Goal: Task Accomplishment & Management: Use online tool/utility

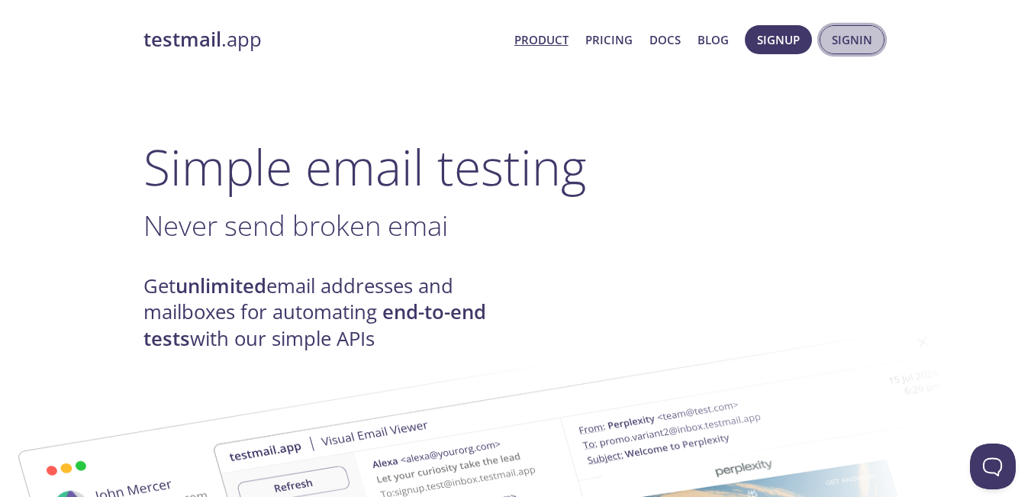
click at [876, 40] on button "Signin" at bounding box center [852, 39] width 65 height 29
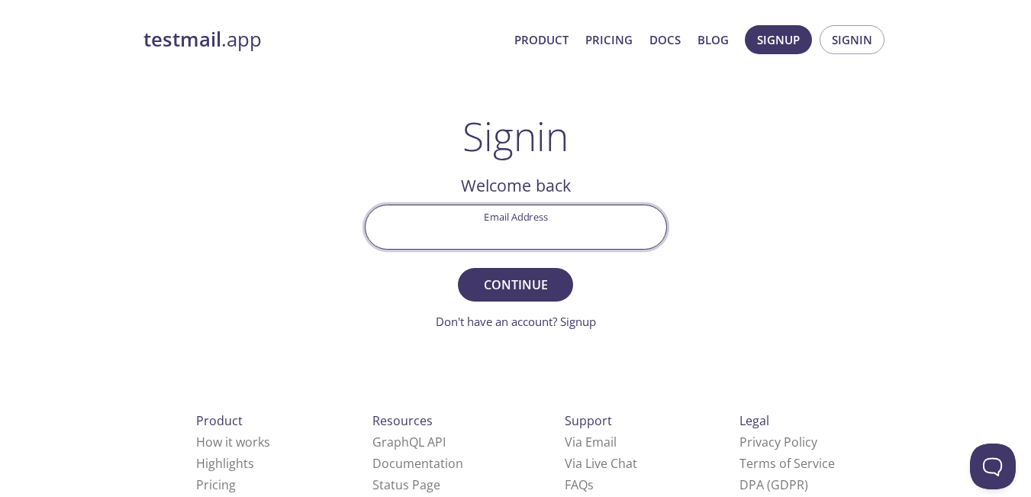
click at [555, 218] on input "Email Address" at bounding box center [516, 227] width 301 height 44
type input "[EMAIL_ADDRESS][DOMAIN_NAME]"
click at [541, 276] on span "Continue" at bounding box center [515, 284] width 81 height 21
click at [564, 227] on input "Signin Security Code" at bounding box center [516, 227] width 301 height 44
paste input "3XL3M5M"
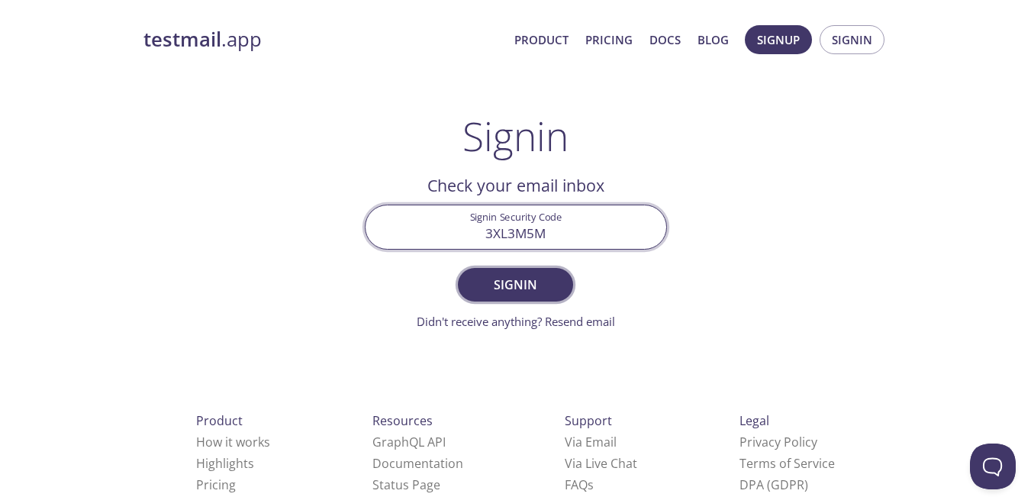
type input "3XL3M5M"
click at [537, 297] on button "Signin" at bounding box center [515, 285] width 115 height 34
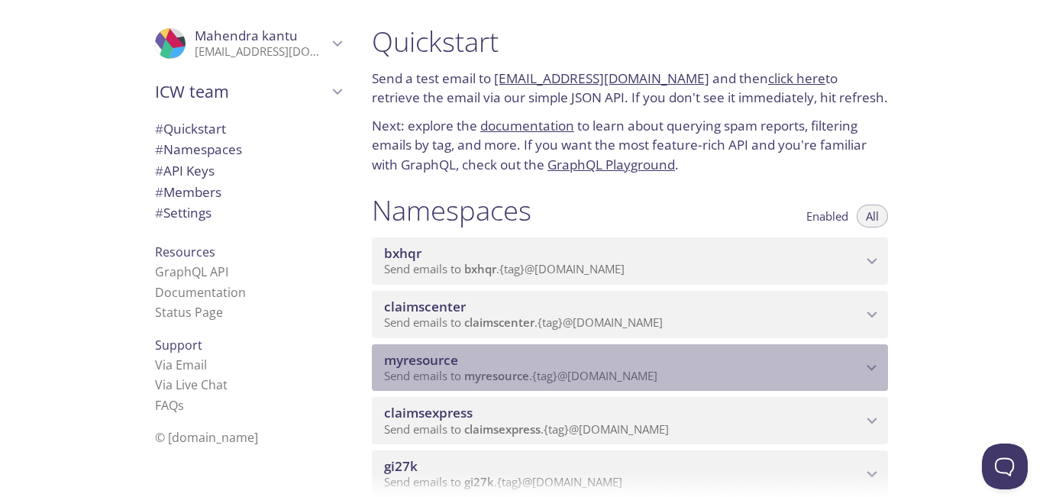
click at [873, 371] on icon "myresource namespace" at bounding box center [872, 368] width 20 height 20
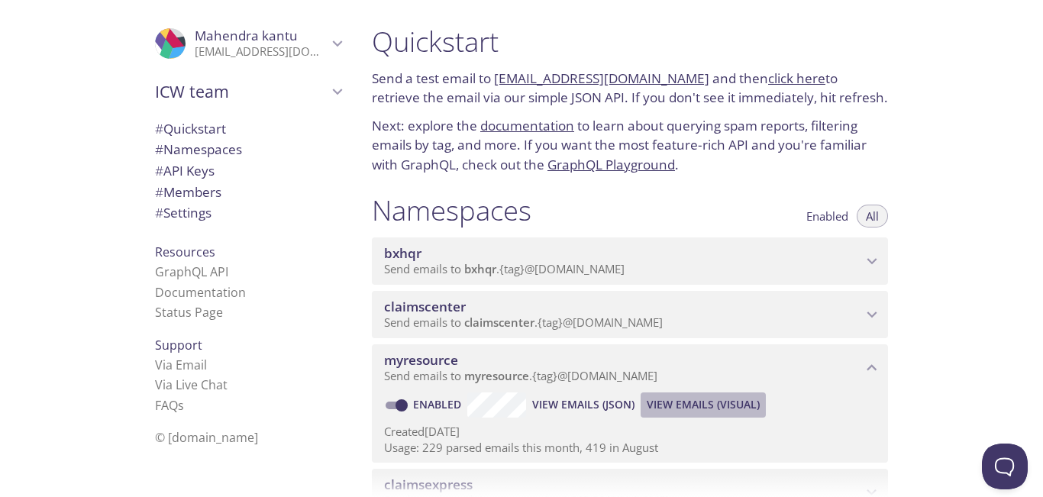
click at [720, 401] on span "View Emails (Visual)" at bounding box center [703, 404] width 113 height 18
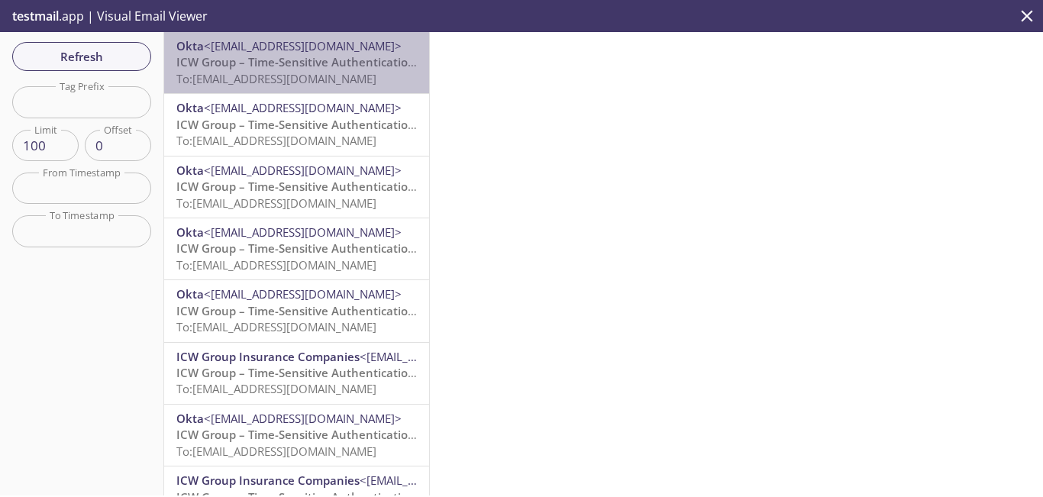
click at [307, 71] on span "To: [EMAIL_ADDRESS][DOMAIN_NAME]" at bounding box center [276, 78] width 200 height 15
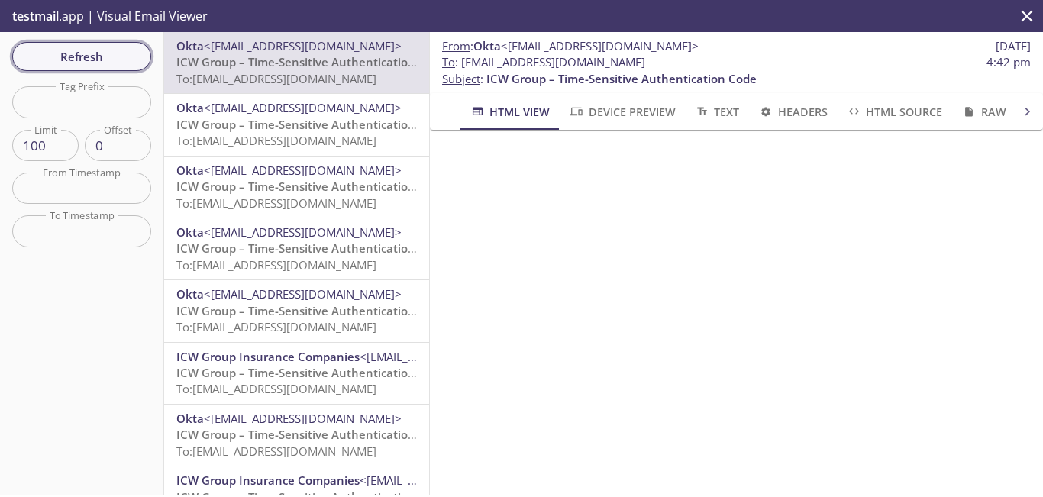
click at [114, 59] on span "Refresh" at bounding box center [81, 57] width 115 height 20
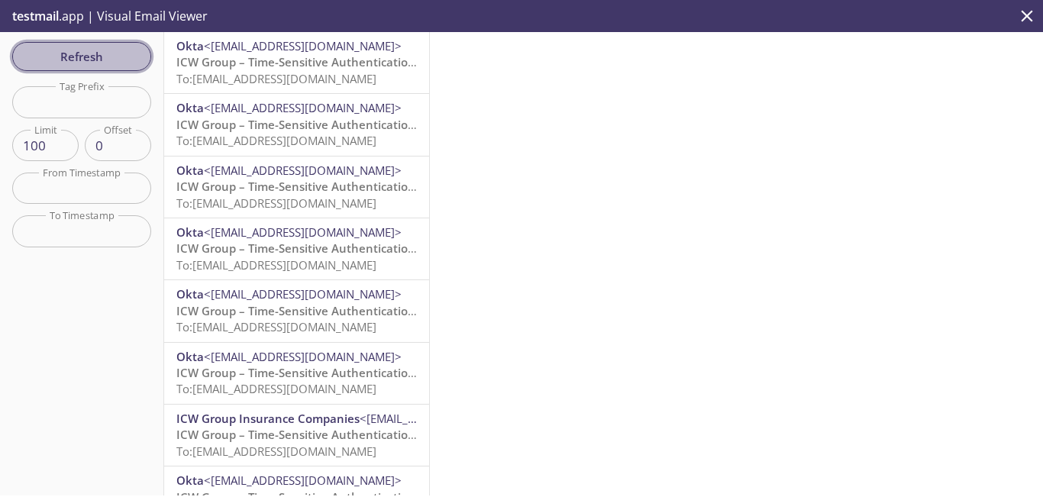
click at [69, 58] on span "Refresh" at bounding box center [81, 57] width 115 height 20
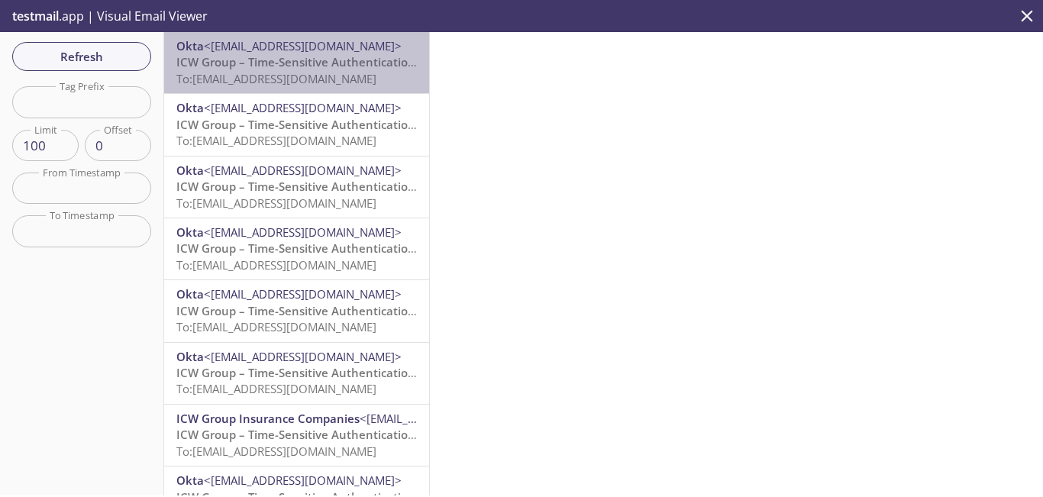
click at [302, 75] on span "To: [EMAIL_ADDRESS][DOMAIN_NAME]" at bounding box center [276, 78] width 200 height 15
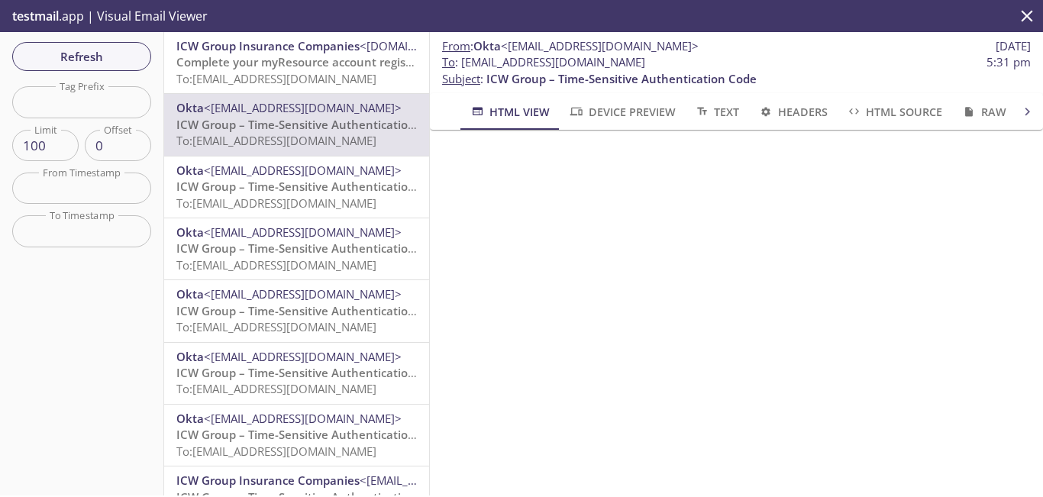
drag, startPoint x: 699, startPoint y: 62, endPoint x: 451, endPoint y: 57, distance: 248.2
click at [451, 57] on span "To : [EMAIL_ADDRESS][DOMAIN_NAME] 5:31 pm" at bounding box center [736, 62] width 589 height 16
click at [63, 64] on span "Refresh" at bounding box center [81, 57] width 115 height 20
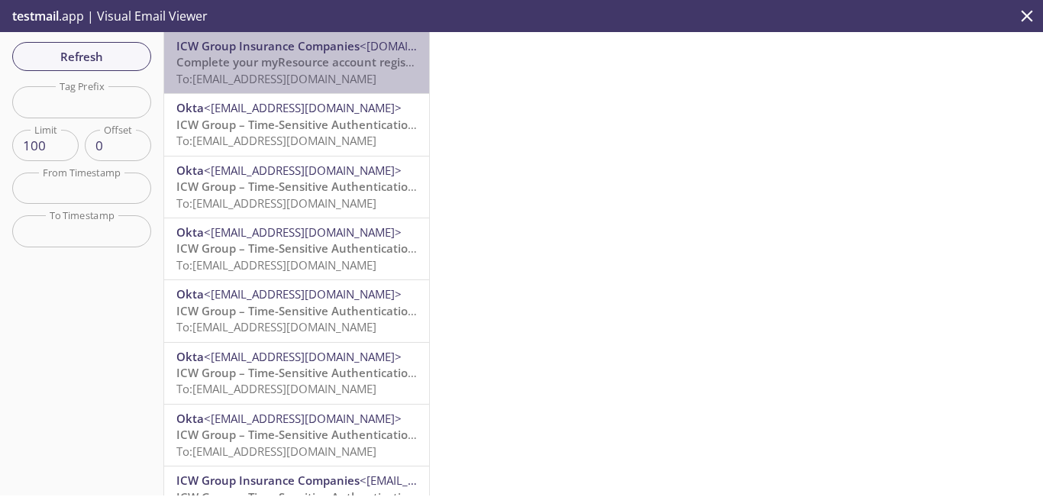
click at [319, 73] on span "To: [EMAIL_ADDRESS][DOMAIN_NAME]" at bounding box center [276, 78] width 200 height 15
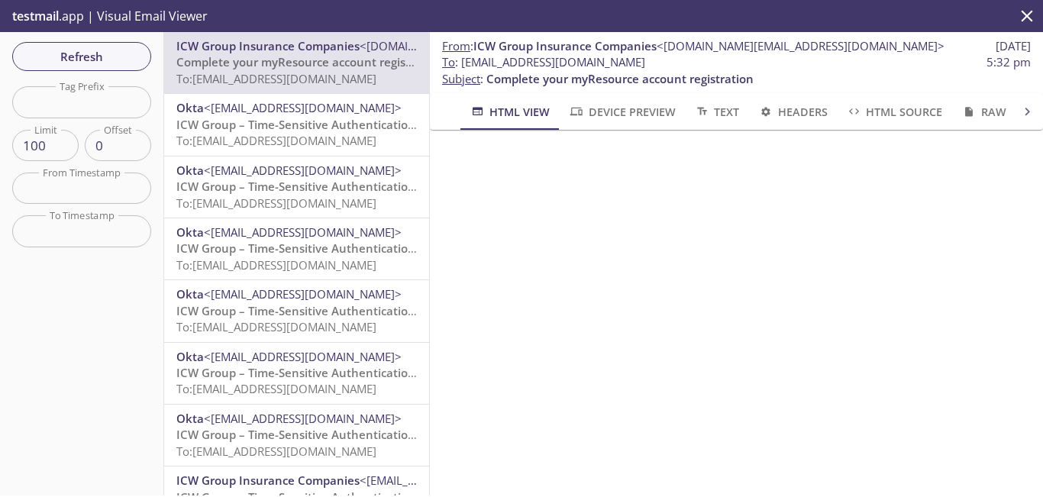
drag, startPoint x: 702, startPoint y: 63, endPoint x: 465, endPoint y: 63, distance: 236.7
click at [465, 63] on span "To : [EMAIL_ADDRESS][DOMAIN_NAME] 5:32 pm" at bounding box center [736, 62] width 589 height 16
